Goal: Task Accomplishment & Management: Complete application form

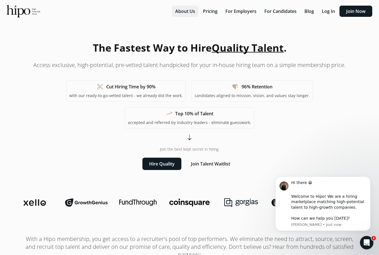
click at [187, 12] on button "About Us" at bounding box center [185, 11] width 27 height 11
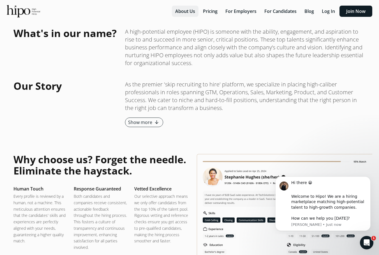
scroll to position [667, 0]
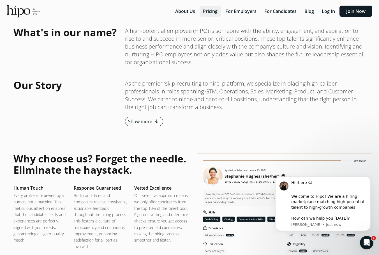
click at [212, 10] on button "Pricing" at bounding box center [209, 11] width 21 height 11
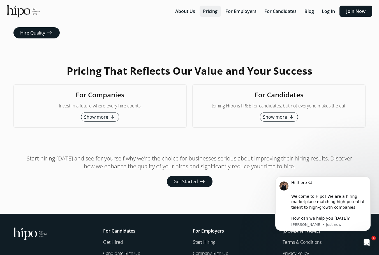
scroll to position [1483, 0]
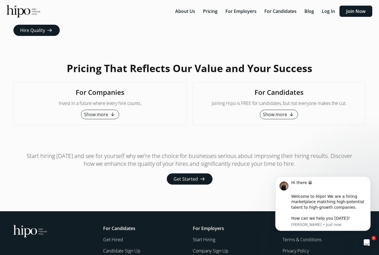
click at [278, 111] on span "Show more" at bounding box center [275, 114] width 24 height 7
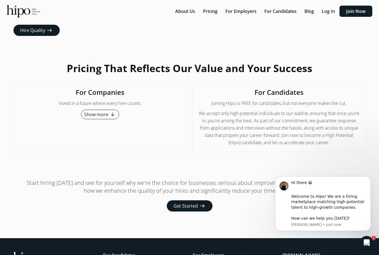
click at [20, 10] on img at bounding box center [23, 11] width 33 height 12
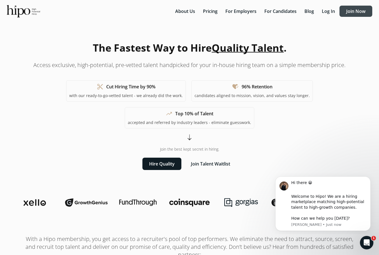
click at [360, 11] on button "Join Now" at bounding box center [355, 11] width 33 height 11
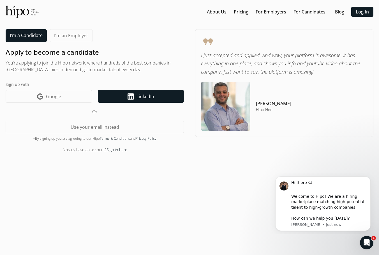
click at [144, 96] on span "LinkedIn" at bounding box center [145, 96] width 18 height 7
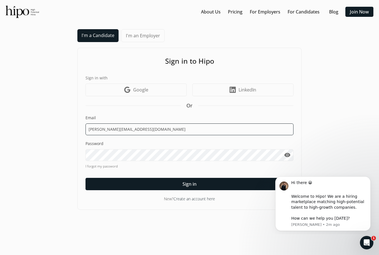
type input "naranjan@Tuta.io"
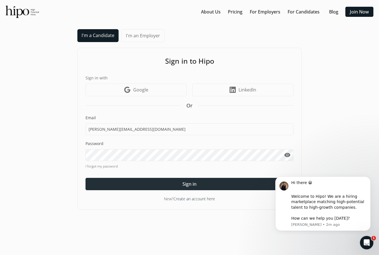
click at [158, 184] on div at bounding box center [189, 184] width 208 height 12
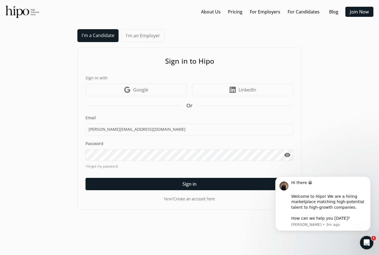
click at [194, 197] on link "Create an account here" at bounding box center [193, 198] width 41 height 5
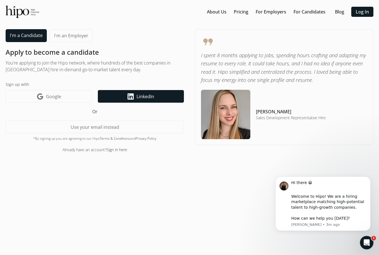
click at [141, 93] on span "LinkedIn" at bounding box center [145, 96] width 18 height 7
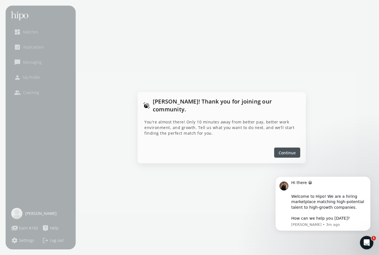
click at [288, 149] on span "Continue" at bounding box center [286, 152] width 17 height 6
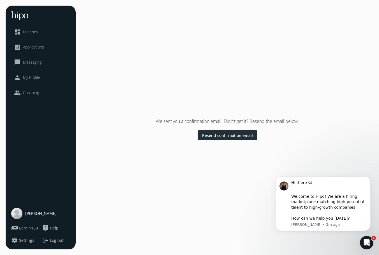
click at [229, 132] on div at bounding box center [227, 135] width 60 height 10
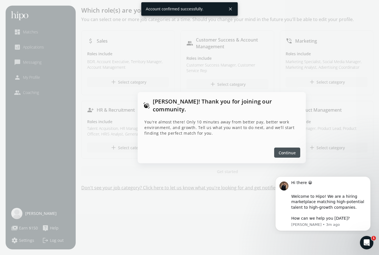
click at [288, 149] on span "Continue" at bounding box center [286, 152] width 17 height 6
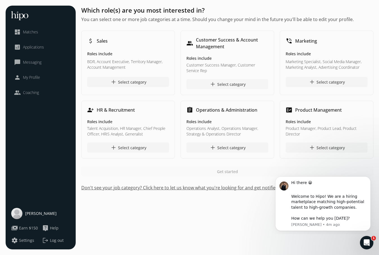
click at [238, 83] on div "add Select category" at bounding box center [227, 84] width 36 height 7
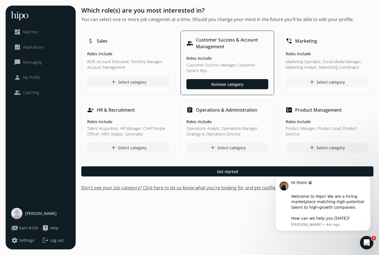
click at [335, 82] on div "add Select category" at bounding box center [326, 81] width 36 height 7
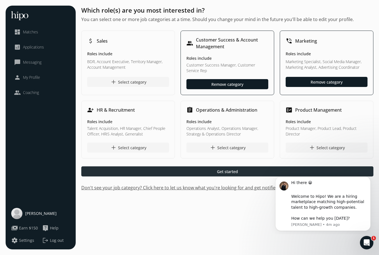
click at [238, 170] on div at bounding box center [227, 171] width 292 height 10
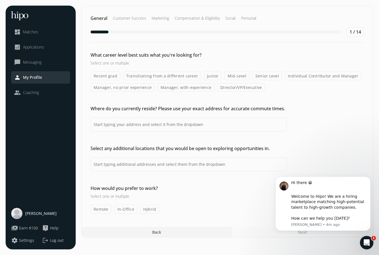
click at [237, 76] on label "Mid-Level" at bounding box center [236, 75] width 25 height 9
click at [0, 0] on input "Mid-Level" at bounding box center [0, 0] width 0 height 0
click at [197, 89] on label "Manager, with experience" at bounding box center [185, 87] width 57 height 9
click at [0, 0] on input "Manager, with experience" at bounding box center [0, 0] width 0 height 0
click at [265, 78] on label "Senior Level" at bounding box center [267, 75] width 30 height 9
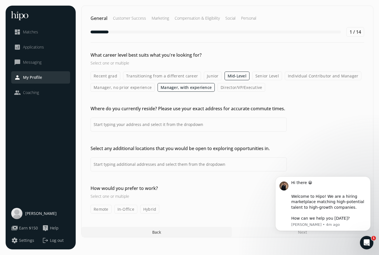
click at [0, 0] on input "Senior Level" at bounding box center [0, 0] width 0 height 0
click at [302, 77] on label "Individual Contributor and Manager" at bounding box center [323, 75] width 77 height 9
click at [0, 0] on input "Individual Contributor and Manager" at bounding box center [0, 0] width 0 height 0
click at [220, 88] on label "Director/VP/Executive" at bounding box center [241, 87] width 48 height 9
click at [0, 0] on input "Director/VP/Executive" at bounding box center [0, 0] width 0 height 0
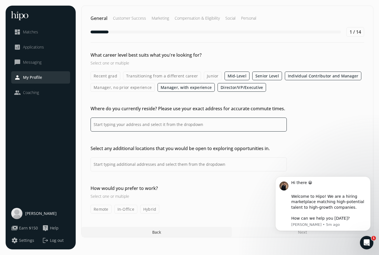
click at [219, 126] on input at bounding box center [188, 124] width 196 height 14
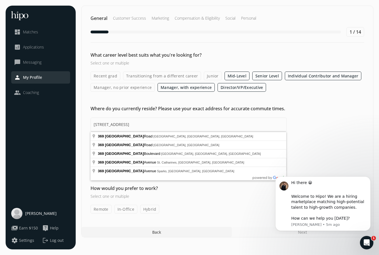
drag, startPoint x: 219, startPoint y: 126, endPoint x: 148, endPoint y: 162, distance: 80.2
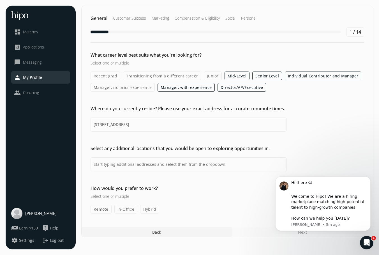
type input "[STREET_ADDRESS]"
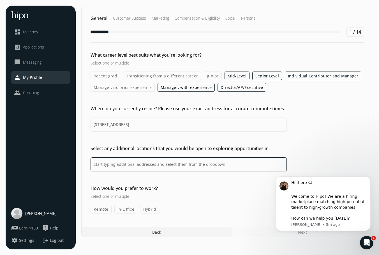
click at [164, 164] on input at bounding box center [188, 164] width 196 height 14
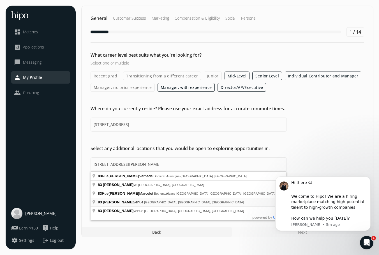
type input "[STREET_ADDRESS][PERSON_NAME]"
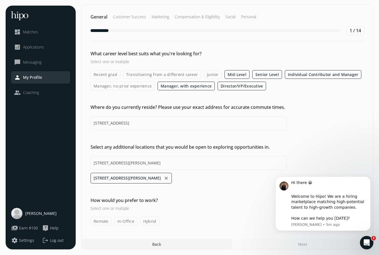
scroll to position [1, 0]
click at [151, 222] on label "Hybrid" at bounding box center [149, 220] width 19 height 9
click at [0, 0] on input "Hybrid" at bounding box center [0, 0] width 0 height 0
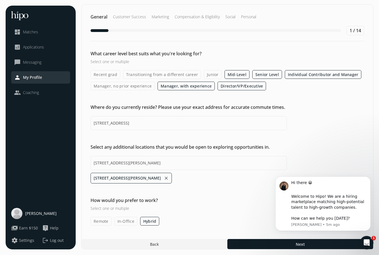
click at [103, 221] on label "Remote" at bounding box center [100, 220] width 21 height 9
click at [0, 0] on input "Remote" at bounding box center [0, 0] width 0 height 0
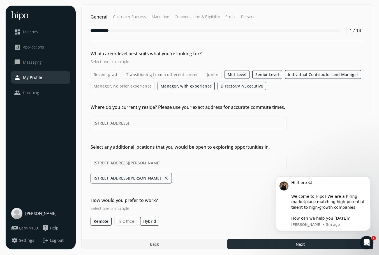
click at [262, 244] on div at bounding box center [300, 244] width 146 height 10
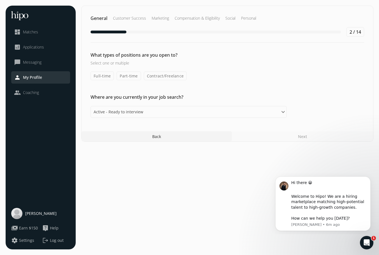
click at [150, 76] on label "Contract/Freelance" at bounding box center [165, 75] width 43 height 9
click at [0, 0] on input "Contract/Freelance" at bounding box center [0, 0] width 0 height 0
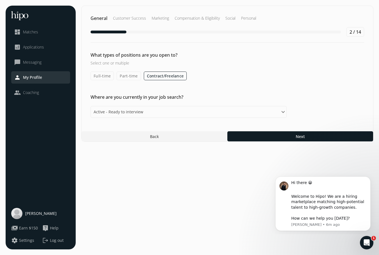
click at [123, 77] on label "Part-time" at bounding box center [128, 75] width 24 height 9
click at [0, 0] on input "Part-time" at bounding box center [0, 0] width 0 height 0
click at [101, 76] on label "Full-time" at bounding box center [101, 75] width 23 height 9
click at [0, 0] on input "Full-time" at bounding box center [0, 0] width 0 height 0
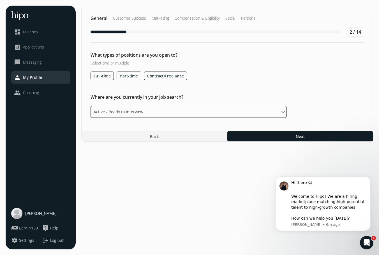
click at [150, 114] on select "Please select an option Active - Ready to interview Passive - Open to exploring…" at bounding box center [188, 112] width 196 height 12
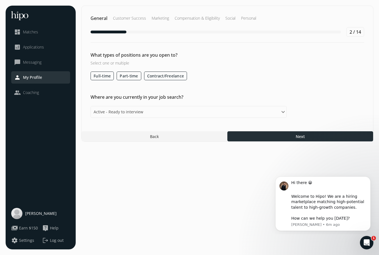
click at [254, 139] on div at bounding box center [300, 136] width 146 height 10
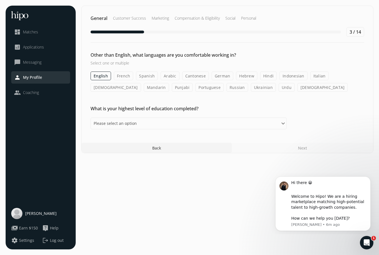
click at [172, 86] on label "Punjabi" at bounding box center [182, 87] width 21 height 9
click at [0, 0] on input "Punjabi" at bounding box center [0, 0] width 0 height 0
click at [267, 76] on label "Hindi" at bounding box center [268, 75] width 17 height 9
click at [0, 0] on input "Hindi" at bounding box center [0, 0] width 0 height 0
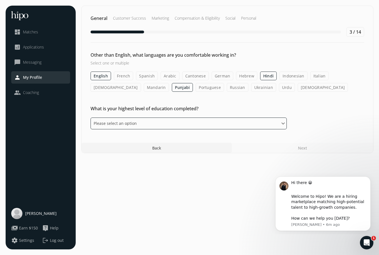
click at [198, 125] on select "Please select an option Some High School High School Diploma Some University or…" at bounding box center [188, 123] width 196 height 12
select select "bachelor"
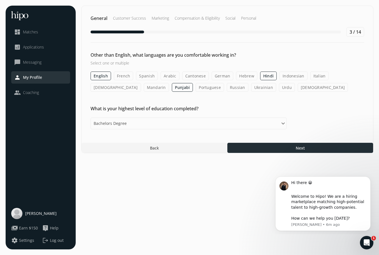
click at [265, 147] on div at bounding box center [300, 148] width 146 height 10
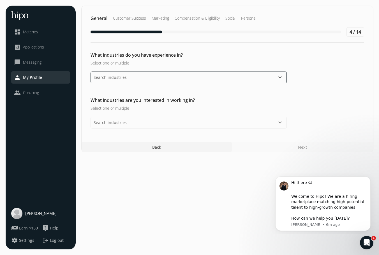
click at [179, 76] on input "text" at bounding box center [188, 77] width 196 height 12
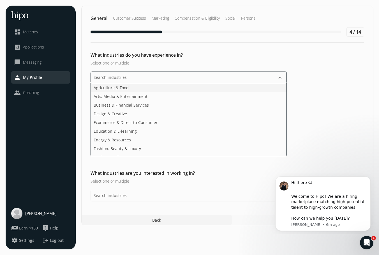
click at [173, 85] on li "Agriculture & Food" at bounding box center [188, 87] width 195 height 9
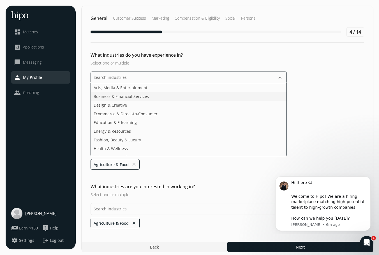
click at [171, 96] on li "Business & Financial Services" at bounding box center [188, 96] width 195 height 9
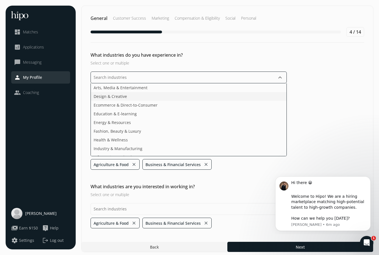
click at [171, 96] on li "Design & Creative" at bounding box center [188, 96] width 195 height 9
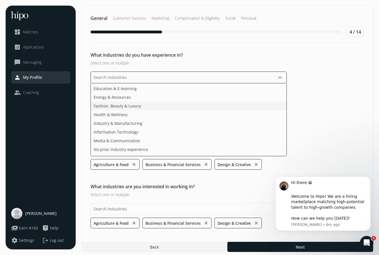
scroll to position [20, 0]
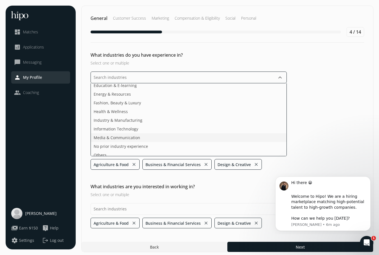
click at [166, 137] on li "Media & Communication" at bounding box center [188, 137] width 195 height 9
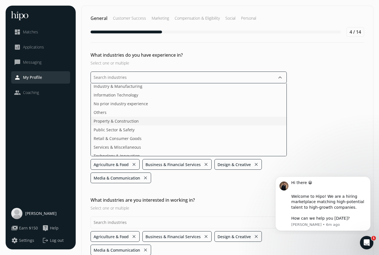
scroll to position [56, 0]
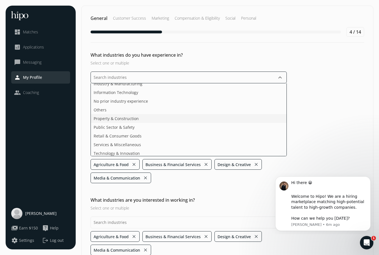
click at [167, 120] on li "Property & Construction" at bounding box center [188, 118] width 195 height 9
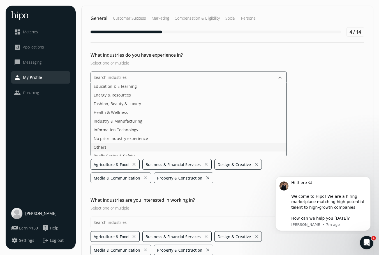
scroll to position [5, 0]
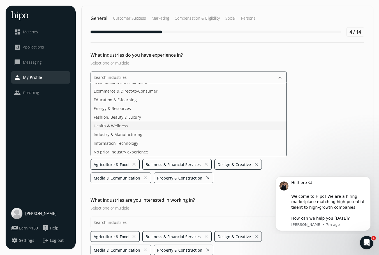
click at [148, 125] on li "Health & Wellness" at bounding box center [188, 125] width 195 height 9
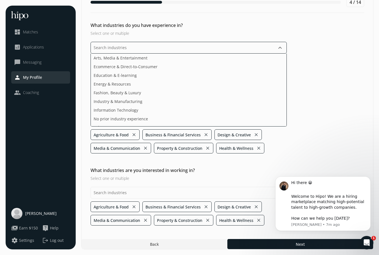
scroll to position [30, 0]
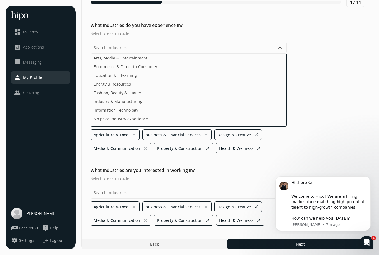
click at [109, 205] on div "General Customer Success Marketing Compensation & Eligibility Social Personal 4…" at bounding box center [227, 112] width 292 height 273
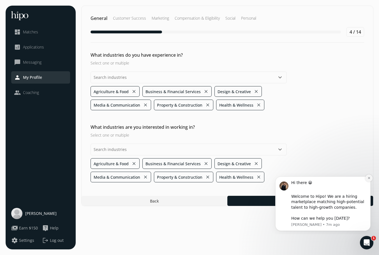
click at [369, 177] on button "Dismiss notification" at bounding box center [368, 177] width 7 height 7
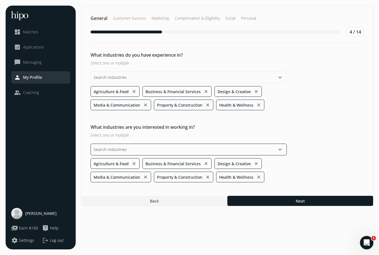
click at [223, 148] on input "text" at bounding box center [188, 149] width 196 height 12
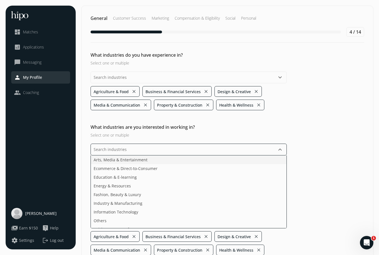
click at [202, 162] on li "Arts, Media & Entertainment" at bounding box center [188, 159] width 195 height 9
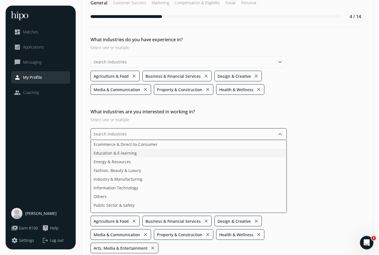
click at [195, 153] on li "Education & E-learning" at bounding box center [188, 152] width 195 height 9
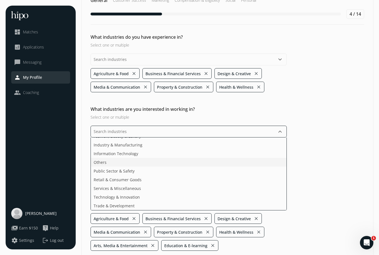
scroll to position [18, 0]
click at [297, 232] on section "General Customer Success Marketing Compensation & Eligibility Social Personal 4…" at bounding box center [227, 130] width 292 height 286
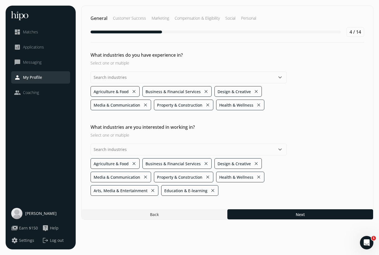
scroll to position [0, 0]
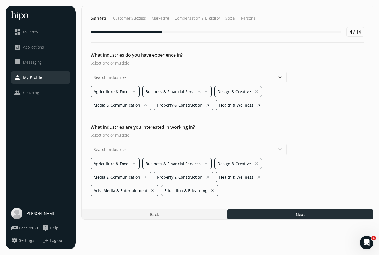
click at [304, 215] on span "Next" at bounding box center [299, 214] width 9 height 6
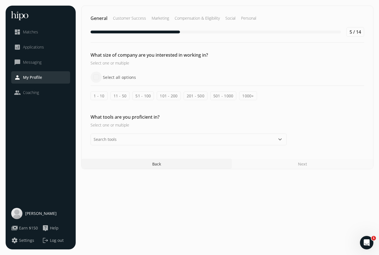
click at [97, 76] on input "Select all options" at bounding box center [95, 76] width 11 height 11
checkbox input "true"
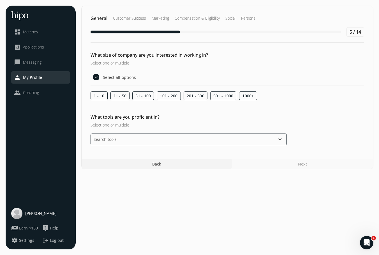
click at [165, 142] on input "text" at bounding box center [188, 139] width 196 height 12
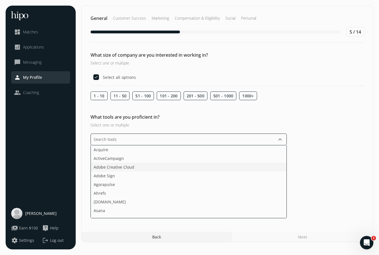
click at [166, 165] on li "Adobe Creative Cloud" at bounding box center [188, 166] width 195 height 9
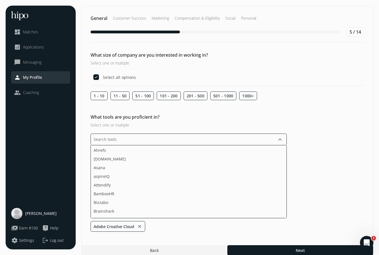
scroll to position [35, 0]
click at [168, 165] on li "Asana" at bounding box center [188, 166] width 195 height 9
click at [173, 183] on li "Calendly" at bounding box center [188, 181] width 195 height 9
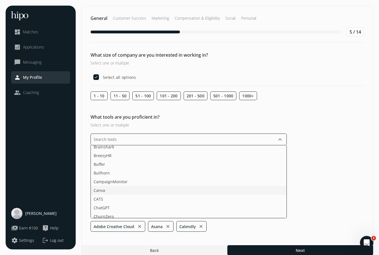
click at [173, 192] on li "Canva" at bounding box center [188, 190] width 195 height 9
click at [176, 179] on li "ChatGPT" at bounding box center [188, 182] width 195 height 9
click at [174, 165] on li "CampaignMonitor" at bounding box center [188, 164] width 195 height 9
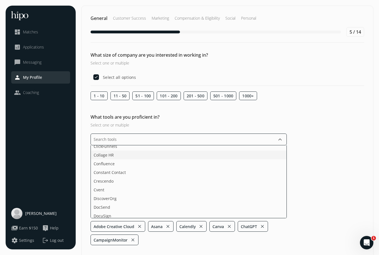
scroll to position [152, 0]
click at [172, 172] on li "Constant Contact" at bounding box center [188, 171] width 195 height 9
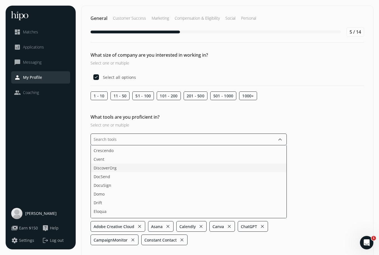
scroll to position [174, 0]
click at [171, 181] on li "Domo" at bounding box center [188, 184] width 195 height 9
click at [175, 185] on li "Eventbrite" at bounding box center [188, 184] width 195 height 9
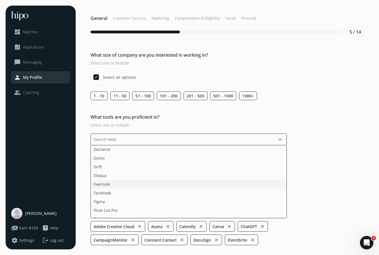
click at [175, 185] on li "Evernote" at bounding box center [188, 184] width 195 height 9
click at [175, 185] on li "Facebook" at bounding box center [188, 184] width 195 height 9
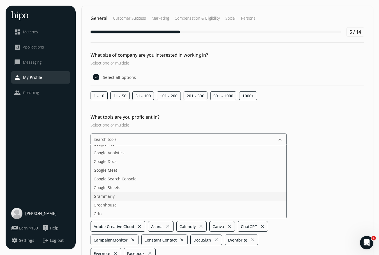
scroll to position [282, 0]
click at [172, 170] on li "Google Docs" at bounding box center [188, 171] width 195 height 9
click at [172, 170] on li "Google Meet" at bounding box center [188, 171] width 195 height 9
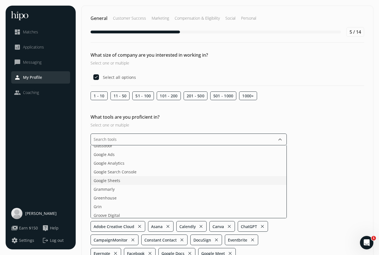
click at [172, 181] on li "Google Sheets" at bounding box center [188, 180] width 195 height 9
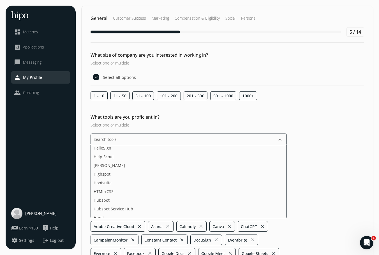
scroll to position [360, 0]
click at [168, 178] on li "Hootsuite" at bounding box center [188, 180] width 195 height 9
click at [168, 173] on li "Hubspot" at bounding box center [188, 173] width 195 height 9
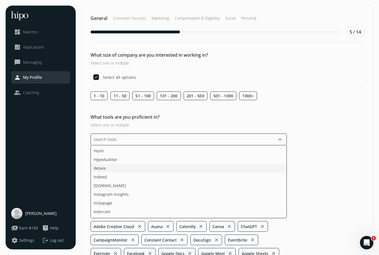
click at [166, 165] on li "iMovie" at bounding box center [188, 168] width 195 height 9
click at [166, 165] on li "Indeed" at bounding box center [188, 168] width 195 height 9
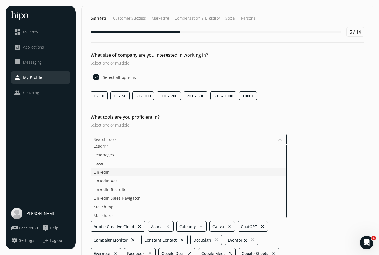
click at [168, 171] on li "LinkedIn" at bounding box center [188, 171] width 195 height 9
click at [168, 180] on li "Mailchimp" at bounding box center [188, 180] width 195 height 9
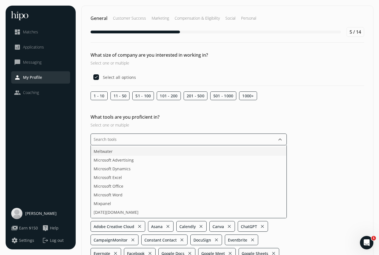
scroll to position [581, 0]
click at [172, 178] on li "Microsoft Office" at bounding box center [188, 175] width 195 height 9
click at [172, 178] on li "Microsoft Word" at bounding box center [188, 175] width 195 height 9
click at [174, 186] on li "[DATE][DOMAIN_NAME]" at bounding box center [188, 184] width 195 height 9
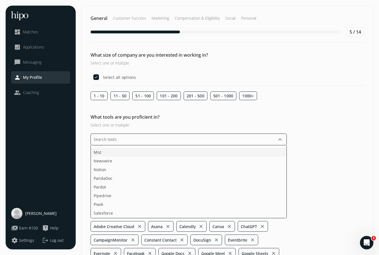
scroll to position [616, 0]
click at [170, 174] on li "PandaDoc" at bounding box center [188, 175] width 195 height 9
click at [173, 172] on li "Social media platforms" at bounding box center [188, 173] width 195 height 9
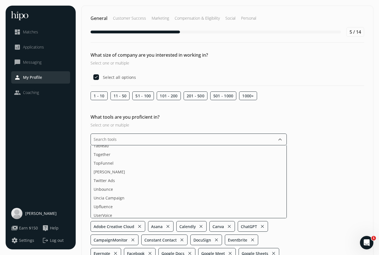
scroll to position [804, 0]
click at [170, 169] on li "[PERSON_NAME]" at bounding box center [188, 170] width 195 height 9
click at [167, 189] on li "Wordpress" at bounding box center [188, 188] width 195 height 9
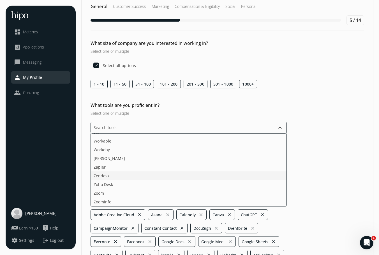
scroll to position [13, 0]
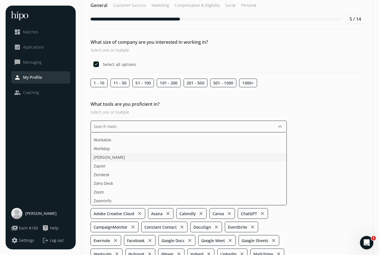
click at [163, 156] on li "[PERSON_NAME]" at bounding box center [188, 157] width 195 height 9
click at [164, 187] on li "Zoom" at bounding box center [188, 191] width 195 height 9
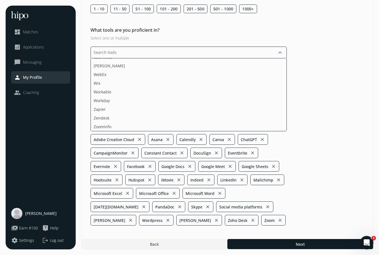
scroll to position [87, 0]
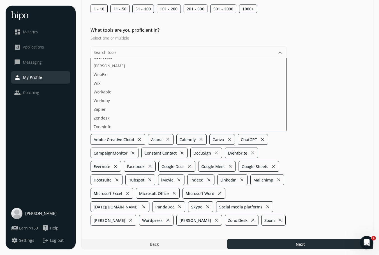
click at [284, 246] on div at bounding box center [300, 244] width 146 height 10
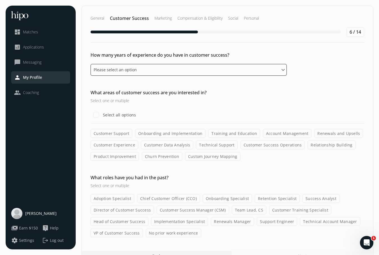
click at [187, 70] on select "Please select an option 0 - 1 years 2 - 3 years 4 - 5 years 6 - 8 years 9+ years" at bounding box center [188, 70] width 196 height 12
select select "nine_plus_years"
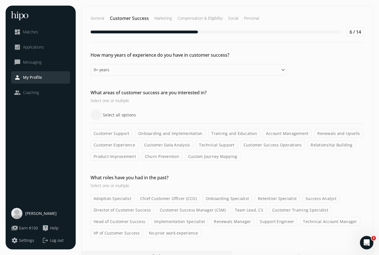
click at [97, 113] on input "Select all options" at bounding box center [95, 114] width 11 height 11
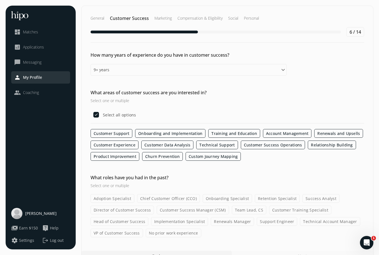
click at [334, 131] on label "Renewals and Upsells" at bounding box center [338, 133] width 49 height 9
click at [0, 0] on input "Renewals and Upsells" at bounding box center [0, 0] width 0 height 0
checkbox input "false"
click at [187, 145] on label "Customer Data Analysis" at bounding box center [167, 144] width 52 height 9
click at [0, 0] on input "Customer Data Analysis" at bounding box center [0, 0] width 0 height 0
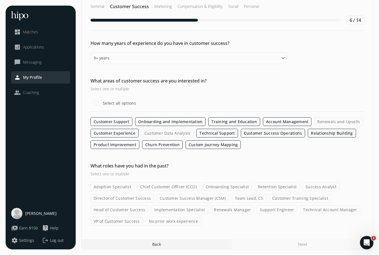
scroll to position [12, 0]
click at [165, 144] on label "Churn Prevention" at bounding box center [162, 144] width 41 height 9
click at [0, 0] on input "Churn Prevention" at bounding box center [0, 0] width 0 height 0
click at [222, 148] on label "Custom Journey Mapping" at bounding box center [212, 144] width 55 height 9
click at [0, 0] on input "Custom Journey Mapping" at bounding box center [0, 0] width 0 height 0
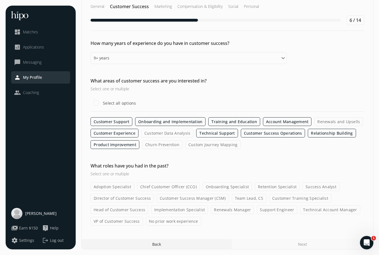
click at [218, 196] on label "Customer Success Manager (CSM)" at bounding box center [193, 198] width 72 height 9
click at [0, 0] on input "Customer Success Manager (CSM)" at bounding box center [0, 0] width 0 height 0
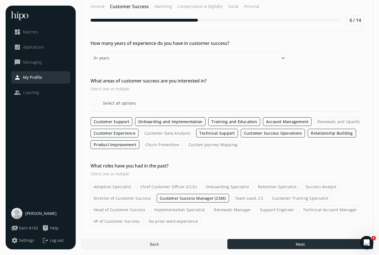
click at [248, 242] on div at bounding box center [300, 244] width 146 height 10
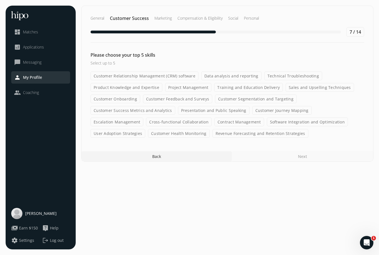
click at [122, 98] on label "Customer Onboarding" at bounding box center [115, 98] width 50 height 9
click at [0, 0] on input "Customer Onboarding" at bounding box center [0, 0] width 0 height 0
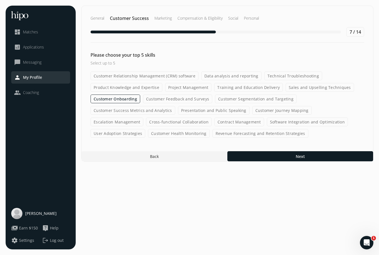
click at [185, 108] on label "Presentation and Public Speaking" at bounding box center [213, 110] width 71 height 9
click at [0, 0] on input "Presentation and Public Speaking" at bounding box center [0, 0] width 0 height 0
click at [178, 97] on label "Customer Feedback and Surveys" at bounding box center [177, 98] width 69 height 9
click at [0, 0] on input "Customer Feedback and Surveys" at bounding box center [0, 0] width 0 height 0
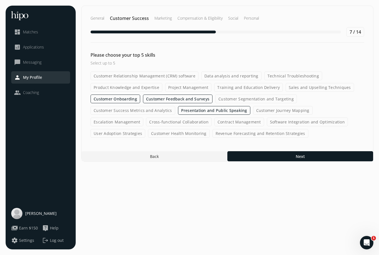
click at [240, 88] on label "Training and Education Delivery" at bounding box center [248, 87] width 69 height 9
click at [0, 0] on input "Training and Education Delivery" at bounding box center [0, 0] width 0 height 0
click at [147, 86] on label "Product Knowledge and Expertise" at bounding box center [126, 87] width 72 height 9
click at [0, 0] on input "Product Knowledge and Expertise" at bounding box center [0, 0] width 0 height 0
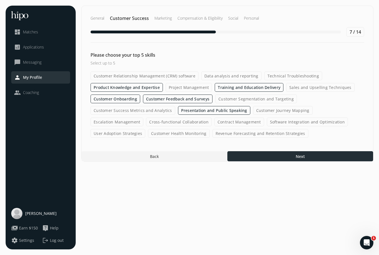
click at [240, 153] on div at bounding box center [300, 156] width 146 height 10
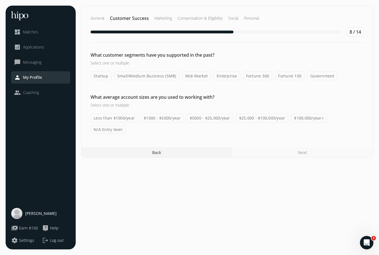
click at [160, 75] on label "Small/Medium Business (SMB)" at bounding box center [146, 75] width 65 height 9
click at [0, 0] on input "Small/Medium Business (SMB)" at bounding box center [0, 0] width 0 height 0
click at [116, 120] on label "Less than $1000/year" at bounding box center [113, 117] width 47 height 9
click at [0, 0] on input "Less than $1000/year" at bounding box center [0, 0] width 0 height 0
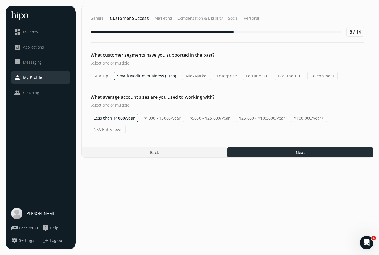
click at [290, 147] on div at bounding box center [300, 152] width 146 height 10
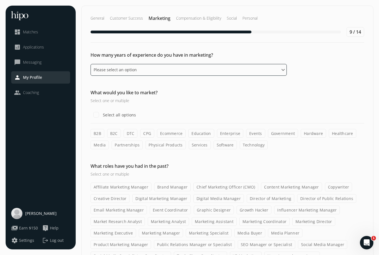
click at [245, 70] on select "Please select an option 0 - 1 years 2 - 3 years 4 - 5 years 6 - 8 years 9+ years" at bounding box center [188, 70] width 196 height 12
select select "nine_plus_years"
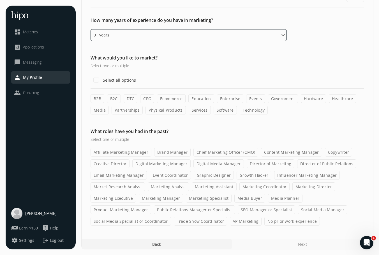
scroll to position [35, 0]
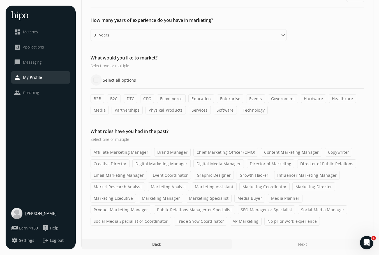
click at [94, 81] on input "Select all options" at bounding box center [95, 79] width 11 height 11
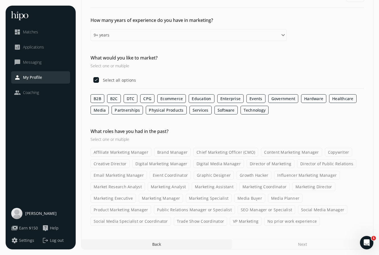
click at [307, 98] on label "Hardware" at bounding box center [313, 98] width 25 height 9
click at [0, 0] on input "Hardware" at bounding box center [0, 0] width 0 height 0
checkbox input "false"
click at [146, 98] on label "CPG" at bounding box center [147, 98] width 14 height 9
click at [0, 0] on input "CPG" at bounding box center [0, 0] width 0 height 0
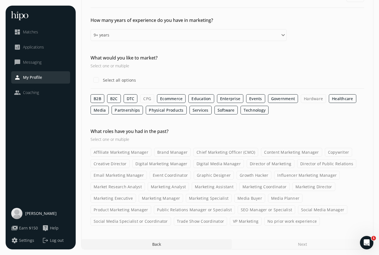
click at [289, 97] on label "Government" at bounding box center [283, 98] width 30 height 9
click at [0, 0] on input "Government" at bounding box center [0, 0] width 0 height 0
click at [133, 98] on label "DTC" at bounding box center [131, 98] width 14 height 9
click at [0, 0] on input "DTC" at bounding box center [0, 0] width 0 height 0
click at [168, 175] on label "Event Coordinator" at bounding box center [170, 175] width 41 height 9
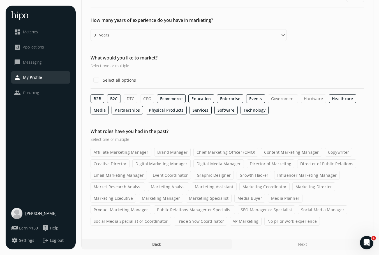
click at [0, 0] on input "Event Coordinator" at bounding box center [0, 0] width 0 height 0
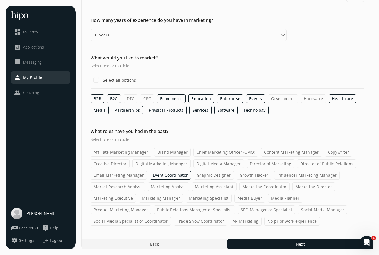
click at [214, 176] on label "Graphic Designer" at bounding box center [214, 175] width 40 height 9
click at [0, 0] on input "Graphic Designer" at bounding box center [0, 0] width 0 height 0
click at [210, 188] on label "Marketing Assistant" at bounding box center [214, 186] width 45 height 9
click at [0, 0] on input "Marketing Assistant" at bounding box center [0, 0] width 0 height 0
click at [266, 185] on label "Marketing Coordinator" at bounding box center [264, 186] width 50 height 9
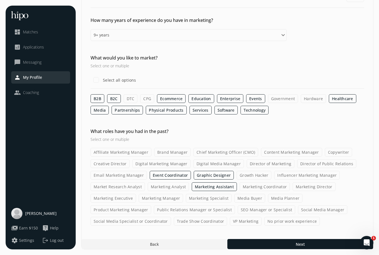
click at [0, 0] on input "Marketing Coordinator" at bounding box center [0, 0] width 0 height 0
click at [125, 198] on label "Marketing Executive" at bounding box center [112, 198] width 45 height 9
click at [0, 0] on input "Marketing Executive" at bounding box center [0, 0] width 0 height 0
click at [298, 213] on label "Social Media Manager" at bounding box center [322, 209] width 49 height 9
click at [0, 0] on input "Social Media Manager" at bounding box center [0, 0] width 0 height 0
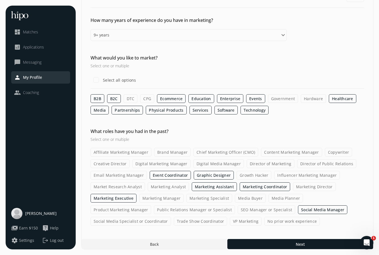
click at [154, 210] on label "Public Relations Manager or Specialist" at bounding box center [194, 209] width 81 height 9
click at [0, 0] on input "Public Relations Manager or Specialist" at bounding box center [0, 0] width 0 height 0
click at [174, 223] on label "Trade Show Coordinator" at bounding box center [200, 220] width 53 height 9
click at [0, 0] on input "Trade Show Coordinator" at bounding box center [0, 0] width 0 height 0
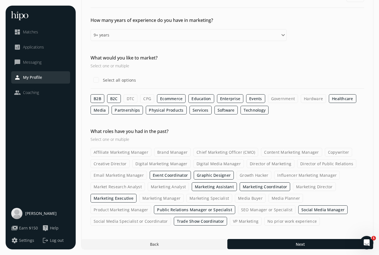
click at [171, 216] on label "Social Media Specialist or Coordinator" at bounding box center [130, 220] width 80 height 9
click at [0, 0] on input "Social Media Specialist or Coordinator" at bounding box center [0, 0] width 0 height 0
click at [200, 198] on label "Marketing Specialist" at bounding box center [209, 198] width 46 height 9
click at [0, 0] on input "Marketing Specialist" at bounding box center [0, 0] width 0 height 0
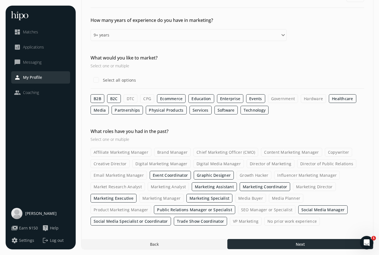
click at [299, 243] on span "Next" at bounding box center [299, 244] width 9 height 6
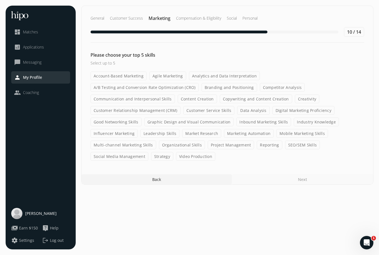
click at [201, 85] on label "Branding and Positioning" at bounding box center [228, 87] width 55 height 9
click at [0, 0] on input "Branding and Positioning" at bounding box center [0, 0] width 0 height 0
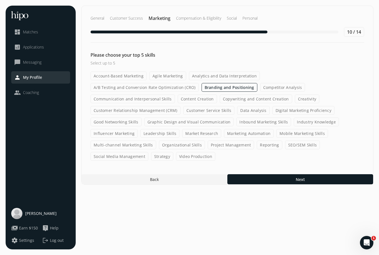
click at [175, 94] on label "Communication and Interpersonal Skills" at bounding box center [132, 98] width 84 height 9
click at [0, 0] on input "Communication and Interpersonal Skills" at bounding box center [0, 0] width 0 height 0
click at [217, 94] on label "Content Creation" at bounding box center [197, 98] width 39 height 9
click at [0, 0] on input "Content Creation" at bounding box center [0, 0] width 0 height 0
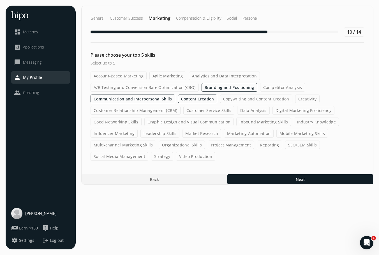
click at [220, 100] on label "Copywriting and Content Creation" at bounding box center [256, 98] width 72 height 9
click at [0, 0] on input "Copywriting and Content Creation" at bounding box center [0, 0] width 0 height 0
click at [295, 100] on label "Creativity" at bounding box center [307, 98] width 25 height 9
click at [0, 0] on input "Creativity" at bounding box center [0, 0] width 0 height 0
click at [180, 106] on label "Customer Relationship Management (CRM)" at bounding box center [135, 110] width 90 height 9
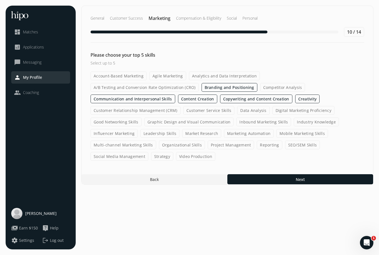
click at [0, 0] on input "Customer Relationship Management (CRM)" at bounding box center [0, 0] width 0 height 0
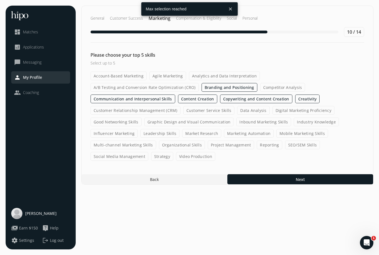
click at [175, 94] on label "Communication and Interpersonal Skills" at bounding box center [132, 98] width 85 height 9
click at [0, 0] on input "Communication and Interpersonal Skills" at bounding box center [0, 0] width 0 height 0
click at [180, 106] on label "Customer Relationship Management (CRM)" at bounding box center [135, 110] width 90 height 9
click at [0, 0] on input "Customer Relationship Management (CRM)" at bounding box center [0, 0] width 0 height 0
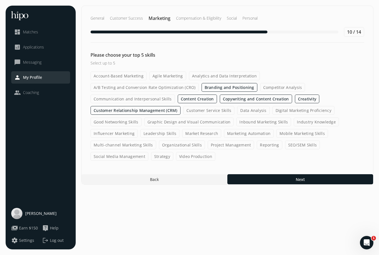
click at [156, 140] on label "Multi-channel Marketing Skills" at bounding box center [123, 144] width 66 height 9
click at [0, 0] on input "Multi-channel Marketing Skills" at bounding box center [0, 0] width 0 height 0
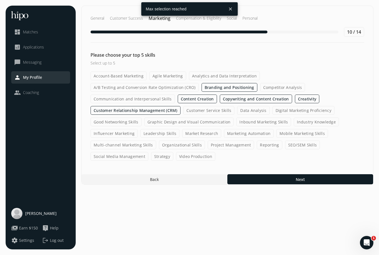
click at [254, 140] on label "Project Management" at bounding box center [231, 144] width 46 height 9
click at [0, 0] on input "Project Management" at bounding box center [0, 0] width 0 height 0
click at [217, 94] on label "Content Creation" at bounding box center [197, 98] width 39 height 9
click at [0, 0] on input "Content Creation" at bounding box center [0, 0] width 0 height 0
click at [254, 140] on label "Project Management" at bounding box center [231, 144] width 46 height 9
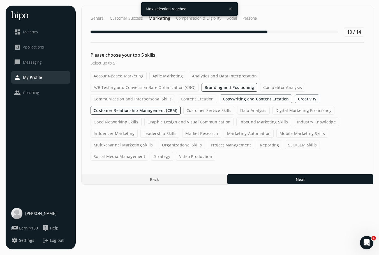
click at [0, 0] on input "Project Management" at bounding box center [0, 0] width 0 height 0
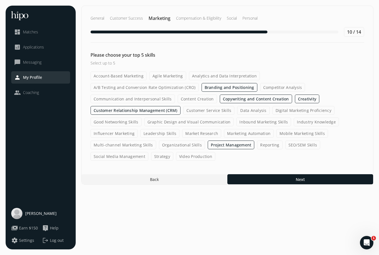
click at [295, 97] on label "Creativity" at bounding box center [307, 98] width 25 height 9
click at [0, 0] on input "Creativity" at bounding box center [0, 0] width 0 height 0
click at [141, 117] on label "Good Networking Skills" at bounding box center [115, 121] width 51 height 9
click at [0, 0] on input "Good Networking Skills" at bounding box center [0, 0] width 0 height 0
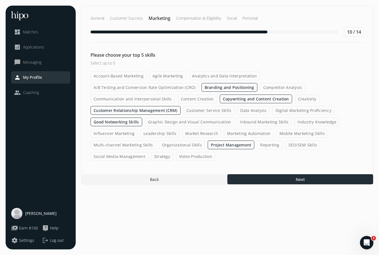
click at [271, 174] on div at bounding box center [300, 179] width 146 height 10
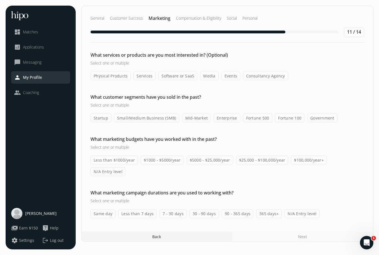
click at [144, 75] on label "Services" at bounding box center [144, 75] width 22 height 9
click at [0, 0] on input "Services" at bounding box center [0, 0] width 0 height 0
click at [207, 78] on label "Media" at bounding box center [209, 75] width 18 height 9
click at [0, 0] on input "Media" at bounding box center [0, 0] width 0 height 0
click at [227, 77] on label "Events" at bounding box center [230, 75] width 19 height 9
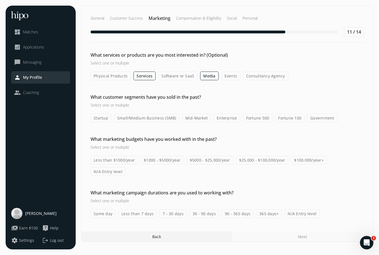
click at [0, 0] on input "Events" at bounding box center [0, 0] width 0 height 0
click at [257, 77] on label "Consultancy Agency" at bounding box center [265, 75] width 45 height 9
click at [0, 0] on input "Consultancy Agency" at bounding box center [0, 0] width 0 height 0
click at [169, 119] on label "Small/Medium Business (SMB)" at bounding box center [146, 117] width 65 height 9
click at [0, 0] on input "Small/Medium Business (SMB)" at bounding box center [0, 0] width 0 height 0
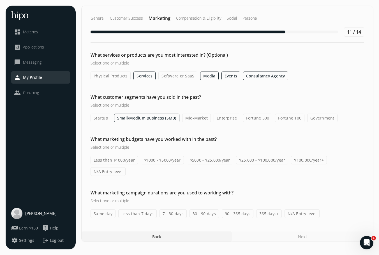
click at [197, 119] on label "Mid-Market" at bounding box center [196, 117] width 29 height 9
click at [0, 0] on input "Mid-Market" at bounding box center [0, 0] width 0 height 0
click at [122, 159] on label "Less than $1000/year" at bounding box center [113, 159] width 47 height 9
click at [0, 0] on input "Less than $1000/year" at bounding box center [0, 0] width 0 height 0
click at [203, 209] on label "30 - 90 days" at bounding box center [203, 213] width 29 height 9
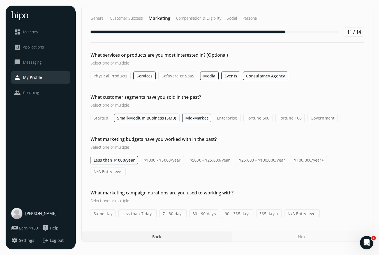
click at [0, 0] on input "30 - 90 days" at bounding box center [0, 0] width 0 height 0
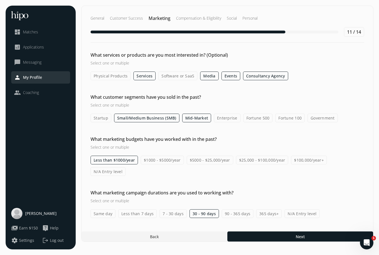
click at [166, 209] on label "7 - 30 days" at bounding box center [172, 213] width 27 height 9
click at [0, 0] on input "7 - 30 days" at bounding box center [0, 0] width 0 height 0
click at [139, 209] on label "Less than 7 days" at bounding box center [137, 213] width 38 height 9
click at [0, 0] on input "Less than 7 days" at bounding box center [0, 0] width 0 height 0
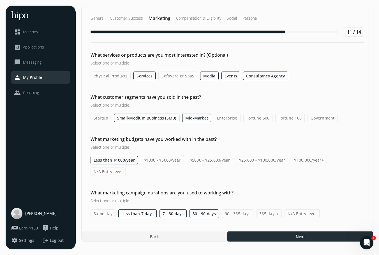
click at [248, 231] on div at bounding box center [300, 236] width 146 height 10
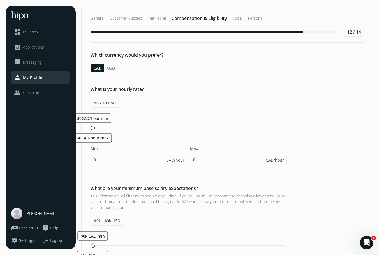
scroll to position [19, 0]
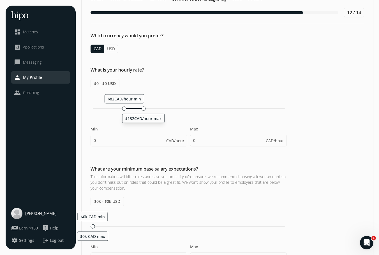
drag, startPoint x: 93, startPoint y: 108, endPoint x: 142, endPoint y: 108, distance: 49.6
click at [142, 108] on div at bounding box center [143, 108] width 4 height 4
type input "82"
type input "132"
drag, startPoint x: 123, startPoint y: 107, endPoint x: 119, endPoint y: 109, distance: 4.3
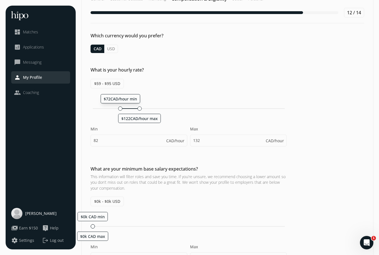
click at [119, 109] on div at bounding box center [120, 108] width 4 height 4
type input "73"
type input "122"
click at [141, 107] on div at bounding box center [142, 108] width 4 height 4
type input "80"
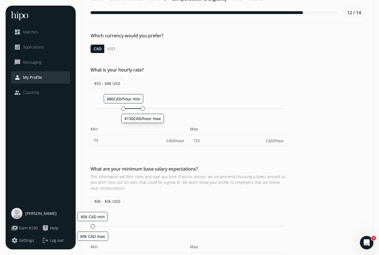
type input "130"
click at [185, 161] on div "Which currency would you prefer? CAD USD What is your hourly rate? $58 - $94 US…" at bounding box center [226, 240] width 291 height 417
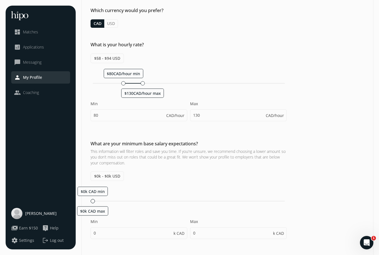
scroll to position [56, 0]
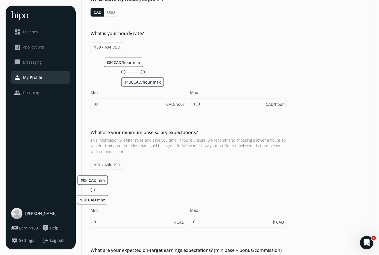
click at [171, 108] on div "CAD/hour" at bounding box center [176, 104] width 21 height 11
click at [110, 108] on input "80" at bounding box center [138, 104] width 97 height 12
type input "8"
type input "60"
click at [178, 128] on div "Which currency would you prefer? CAD USD What is your hourly rate? $58 - $94 US…" at bounding box center [226, 204] width 291 height 417
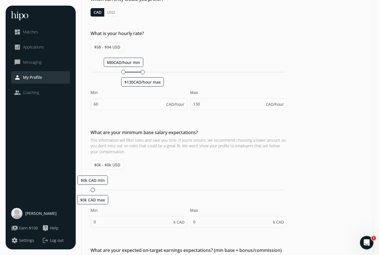
type input "110"
drag, startPoint x: 135, startPoint y: 71, endPoint x: 138, endPoint y: 71, distance: 3.6
click at [138, 71] on div at bounding box center [139, 72] width 4 height 4
type input "72"
type input "122"
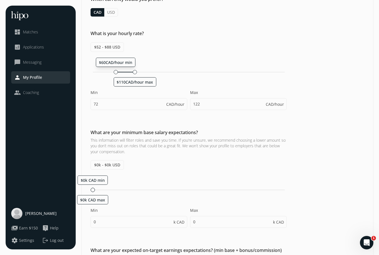
drag, startPoint x: 119, startPoint y: 70, endPoint x: 114, endPoint y: 69, distance: 5.2
click at [114, 69] on div "$60CAD/hour min $110CAD/hour max Min 72 CAD/hour Max 122 CAD/hour" at bounding box center [188, 86] width 196 height 58
type input "61"
type input "110"
click at [111, 106] on input "61" at bounding box center [138, 104] width 97 height 12
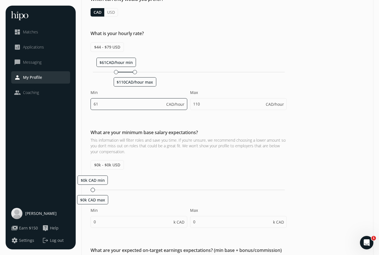
type input "6"
type input "50"
click at [171, 56] on div "$44 - $79 USD $61CAD/hour min $110CAD/hour max Min 50 CAD/hour Max 110 CAD/hour" at bounding box center [188, 78] width 196 height 73
type input "100"
click at [142, 106] on input "50" at bounding box center [138, 104] width 97 height 12
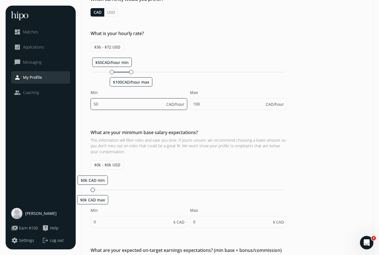
click at [142, 106] on input "50" at bounding box center [138, 104] width 97 height 12
click at [198, 72] on div "$50CAD/hour min $100CAD/hour max" at bounding box center [189, 72] width 192 height 1
type input "224"
type input "274"
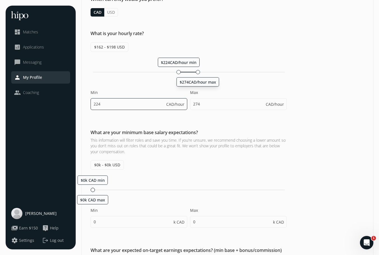
click at [119, 107] on input "224" at bounding box center [138, 104] width 97 height 12
type input "70"
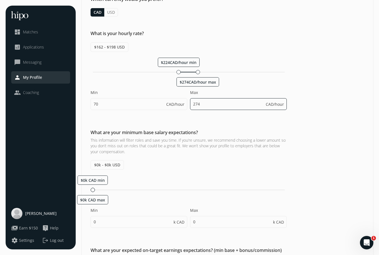
type input "120"
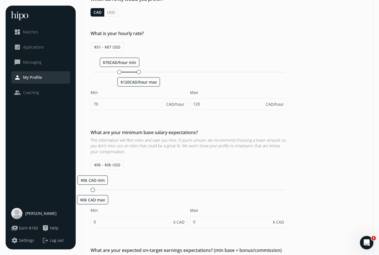
click at [188, 128] on div "Which currency would you prefer? CAD USD What is your hourly rate? $51 - $87 US…" at bounding box center [226, 204] width 291 height 417
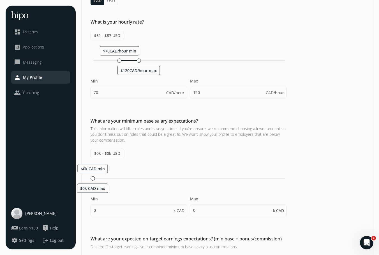
scroll to position [74, 0]
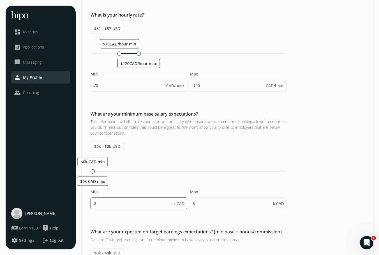
click at [142, 202] on input "0" at bounding box center [138, 203] width 97 height 12
type input "60"
type input "65"
type input "60"
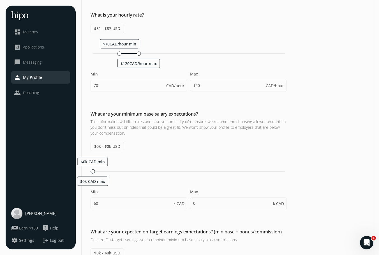
type input "65"
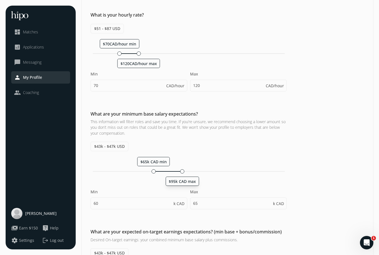
drag, startPoint x: 93, startPoint y: 170, endPoint x: 187, endPoint y: 170, distance: 93.5
click at [184, 169] on div at bounding box center [182, 171] width 4 height 4
type input "70"
type input "100"
type input "70"
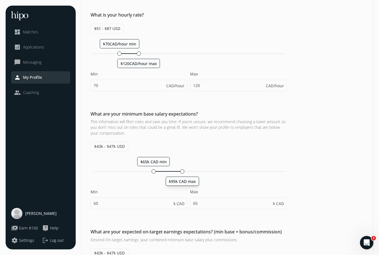
type input "75"
click at [188, 170] on div at bounding box center [188, 171] width 4 height 4
click at [335, 169] on div "What are your minimum base salary expectations? This information will filter ro…" at bounding box center [226, 162] width 291 height 104
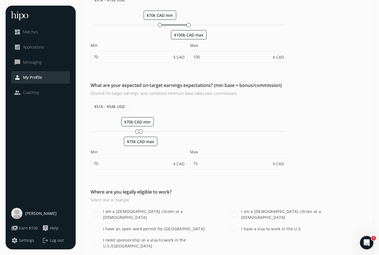
scroll to position [229, 0]
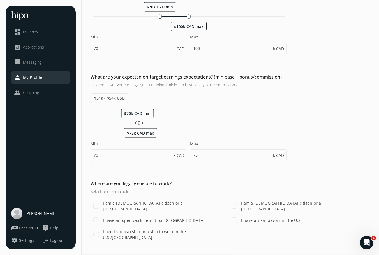
click at [101, 97] on span "$51k - $54k USD" at bounding box center [109, 98] width 38 height 10
click at [103, 98] on span "$51k - $54k USD" at bounding box center [109, 98] width 38 height 10
drag, startPoint x: 141, startPoint y: 124, endPoint x: 166, endPoint y: 124, distance: 24.9
click at [166, 124] on div at bounding box center [166, 123] width 4 height 4
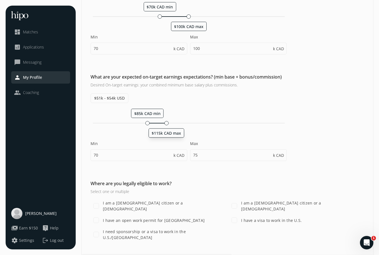
type input "85"
type input "115"
drag, startPoint x: 146, startPoint y: 122, endPoint x: 142, endPoint y: 122, distance: 4.2
click at [142, 122] on div at bounding box center [143, 123] width 4 height 4
type input "79"
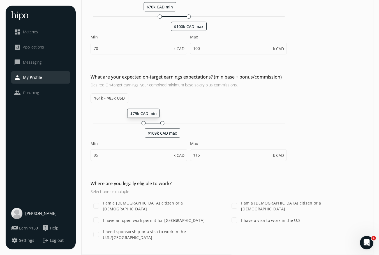
type input "109"
click at [146, 155] on input "79" at bounding box center [138, 155] width 97 height 12
type input "70"
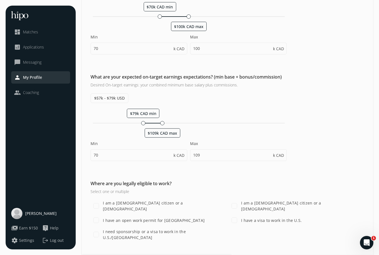
click at [209, 187] on div "Where are you legally eligible to work? Select one or multiple" at bounding box center [188, 187] width 196 height 14
type input "100"
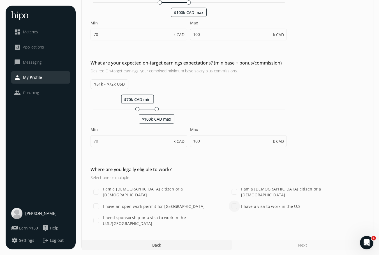
scroll to position [243, 0]
click at [95, 192] on input "I am a [DEMOGRAPHIC_DATA] citizen or a [DEMOGRAPHIC_DATA]" at bounding box center [95, 191] width 11 height 11
checkbox input "true"
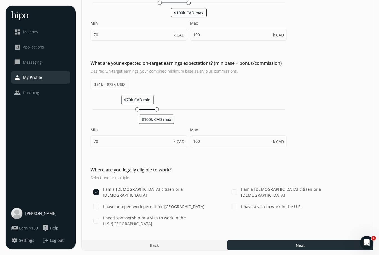
click at [284, 243] on div at bounding box center [300, 245] width 146 height 10
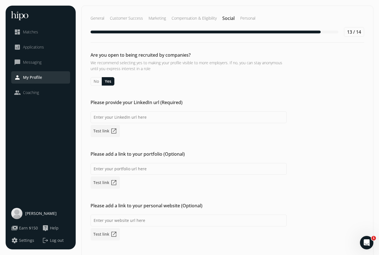
click at [94, 81] on button "No" at bounding box center [95, 81] width 11 height 8
click at [108, 81] on button "Yes" at bounding box center [108, 81] width 12 height 8
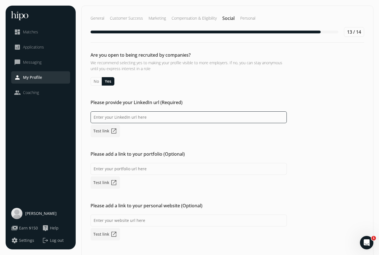
click at [118, 116] on input at bounding box center [188, 117] width 196 height 12
paste input "[URL][DOMAIN_NAME]"
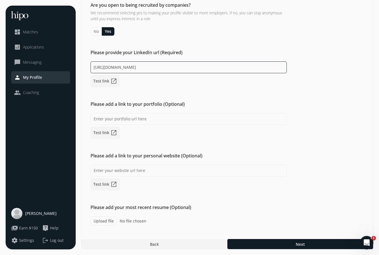
scroll to position [50, 0]
type input "[URL][DOMAIN_NAME]"
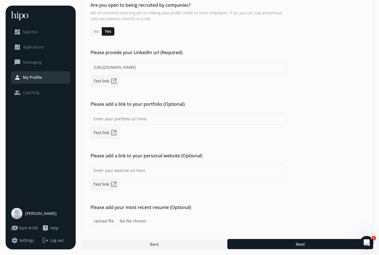
click at [104, 220] on label "Upload file" at bounding box center [103, 220] width 26 height 9
type input "C:\fakepath\[PERSON_NAME] Septembr 2025 .pages"
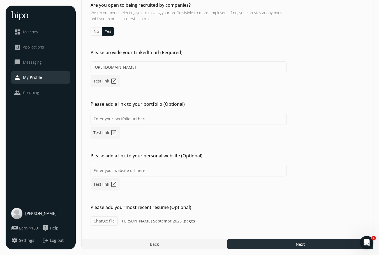
click at [306, 239] on div at bounding box center [300, 244] width 146 height 10
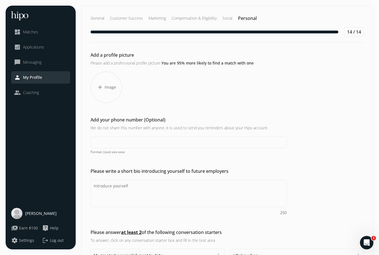
click at [109, 90] on div "add Image" at bounding box center [105, 86] width 31 height 31
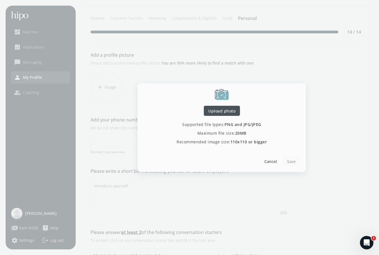
click at [225, 109] on span "Upload photo" at bounding box center [221, 111] width 27 height 6
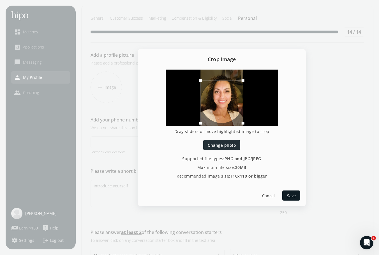
click at [221, 147] on span "Change photo" at bounding box center [222, 145] width 28 height 6
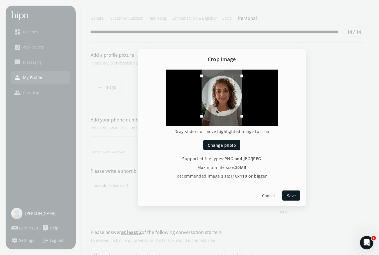
drag, startPoint x: 230, startPoint y: 103, endPoint x: 231, endPoint y: 97, distance: 5.8
click at [231, 97] on div at bounding box center [221, 96] width 40 height 40
click at [289, 194] on span "Save" at bounding box center [291, 195] width 9 height 6
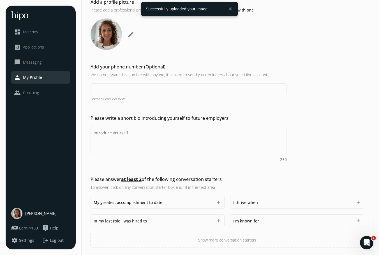
scroll to position [57, 0]
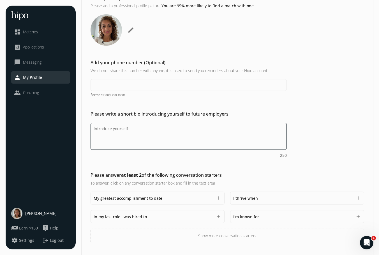
click at [167, 138] on textarea "Do you feel like we missed asking any questions that would improve your profile…" at bounding box center [188, 136] width 196 height 27
paste textarea "[PERSON_NAME] is a Marketing & Event Specialist with over a decade of experienc…"
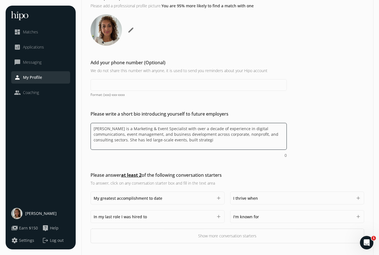
click at [128, 129] on textarea "[PERSON_NAME] is a Marketing & Event Specialist with over a decade of experienc…" at bounding box center [188, 136] width 196 height 27
click at [166, 138] on textarea "[PERSON_NAME] is a Marketing & Event Specialist with over a decade of experienc…" at bounding box center [188, 136] width 196 height 27
paste textarea "10+ years’ experience in digital communications, events, and partnerships acros…"
drag, startPoint x: 129, startPoint y: 128, endPoint x: 60, endPoint y: 124, distance: 69.0
click at [60, 124] on div "menu close dashboard Matches analytics Applications chat_bubble_outline Messagi…" at bounding box center [189, 107] width 367 height 318
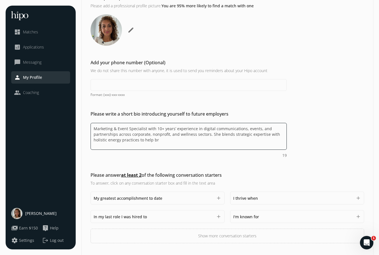
click at [176, 134] on textarea "Marketing & Event Specialist with 10+ years’ experience in digital communicatio…" at bounding box center [188, 136] width 196 height 27
paste textarea "ands and individual"
click at [195, 138] on textarea "Marketing & Event Specialist with 10+ years’ experience in digital communicatio…" at bounding box center [188, 136] width 196 height 27
paste textarea "[PERSON_NAME] is a Marketing & Event Specialist who blends strategic expertise …"
click at [128, 128] on textarea "[PERSON_NAME] is a Marketing & Event Specialist who blends strategic expertise …" at bounding box center [188, 136] width 196 height 27
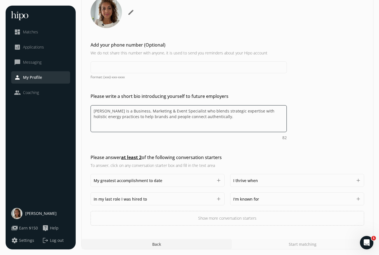
scroll to position [75, 0]
type textarea "[PERSON_NAME] is a Business, Marketing & Event Specialist who blends strategic …"
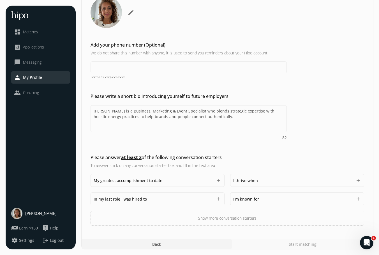
click at [358, 198] on button "add" at bounding box center [358, 199] width 6 height 6
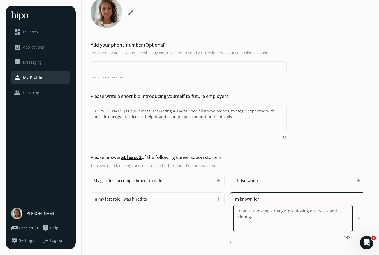
click at [309, 210] on textarea "Creative thinking, strategic positioning o services and offering." at bounding box center [292, 218] width 119 height 27
type textarea "Strategic big picture creative thinking, segment markets to specific offerings,"
click at [357, 178] on button "add" at bounding box center [358, 180] width 6 height 6
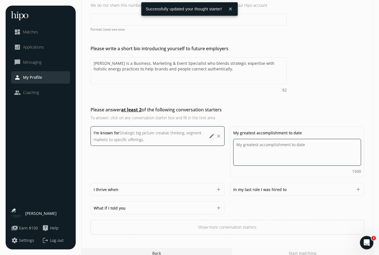
scroll to position [129, 0]
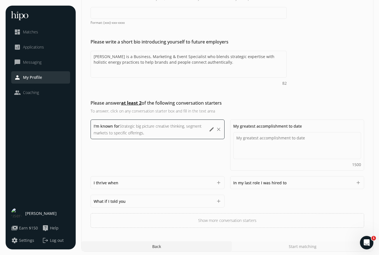
click at [218, 180] on button "add" at bounding box center [219, 183] width 6 height 6
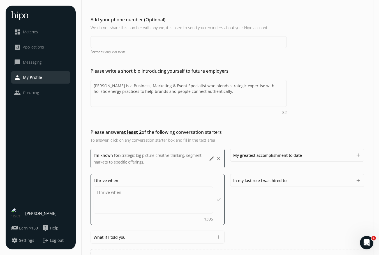
click at [254, 224] on div "I'm known for Strategic big picture creative thinking, segment markets to speci…" at bounding box center [226, 205] width 273 height 115
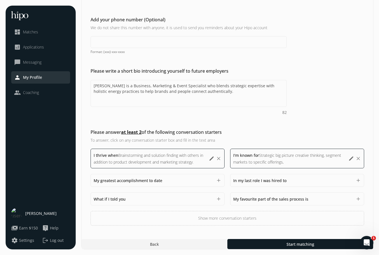
click at [218, 178] on button "add" at bounding box center [219, 180] width 6 height 6
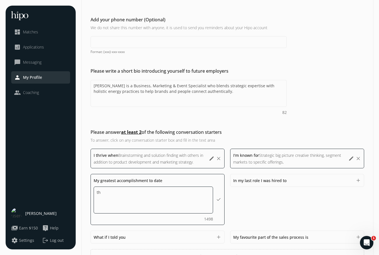
type textarea "t"
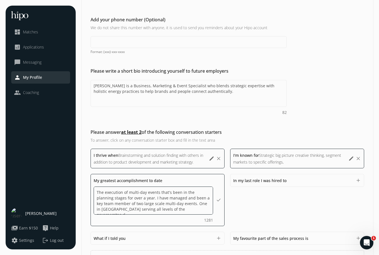
click at [154, 209] on textarea "The execution of multi-day events that's been in the planning stages for over a…" at bounding box center [153, 200] width 119 height 28
click at [156, 209] on textarea "The execution of multi-day events that's been in the planning stages for over a…" at bounding box center [153, 200] width 119 height 28
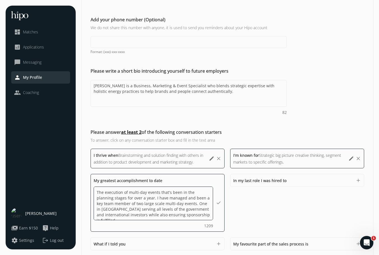
click at [184, 203] on textarea "The execution of multi-day events that's been in the planning stages for over a…" at bounding box center [153, 203] width 119 height 34
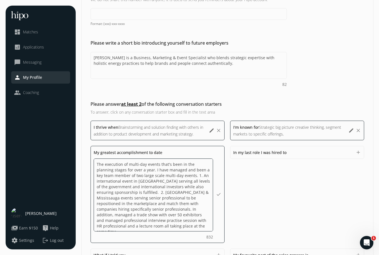
scroll to position [130, 0]
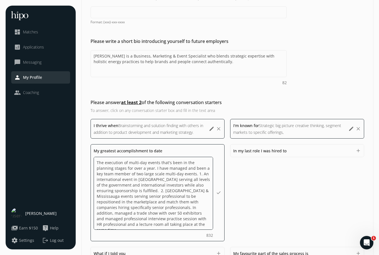
click at [139, 191] on textarea "The execution of multi-day events that's been in the planning stages for over a…" at bounding box center [153, 193] width 119 height 73
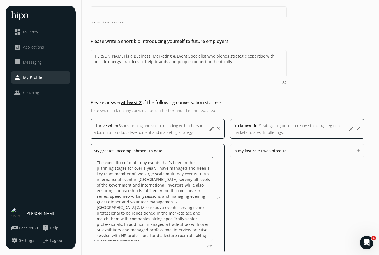
type textarea "The execution of multi-day events that's been in the planning stages for over a…"
click at [179, 236] on textarea "The execution of multi-day events that's been in the planning stages for over a…" at bounding box center [153, 216] width 119 height 118
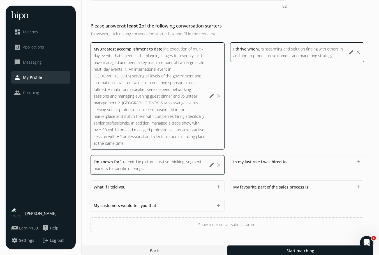
scroll to position [206, 0]
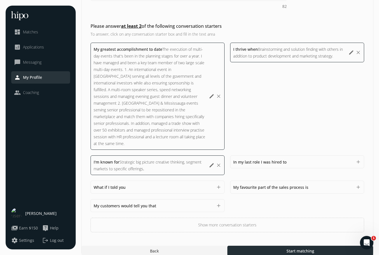
click at [275, 245] on div at bounding box center [300, 250] width 146 height 10
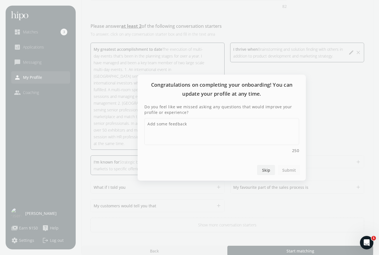
click at [265, 169] on span "Skip" at bounding box center [266, 170] width 8 height 6
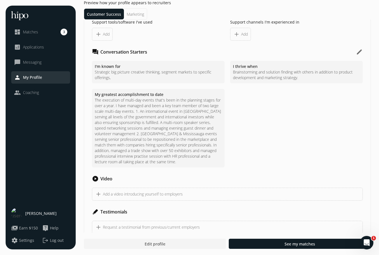
scroll to position [607, 0]
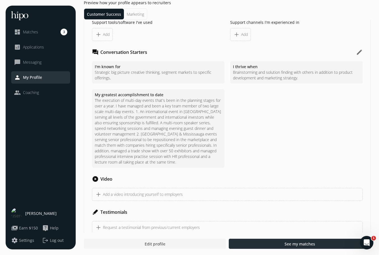
click at [295, 244] on span "See my matches" at bounding box center [299, 244] width 31 height 6
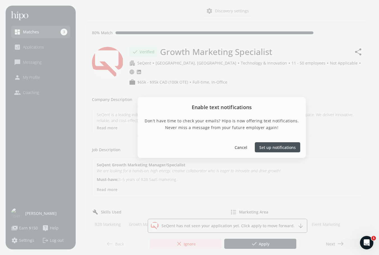
click at [272, 146] on span "Set up notifications" at bounding box center [277, 147] width 36 height 6
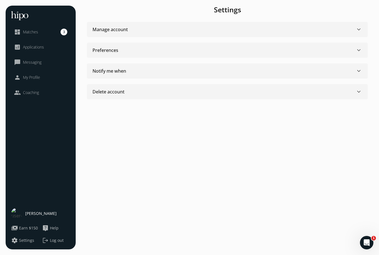
click at [282, 29] on div "Manage account keyboard_arrow_down" at bounding box center [226, 29] width 269 height 7
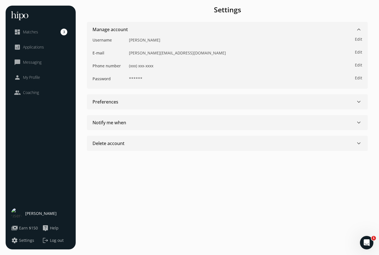
click at [267, 103] on div "Preferences keyboard_arrow_down" at bounding box center [226, 101] width 269 height 7
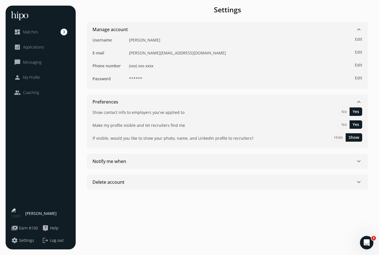
click at [254, 159] on div "Notify me when keyboard_arrow_down" at bounding box center [226, 161] width 269 height 7
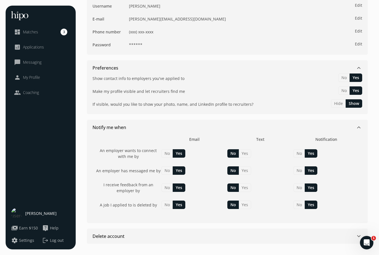
scroll to position [34, 0]
click at [36, 30] on span "Matches" at bounding box center [30, 32] width 15 height 6
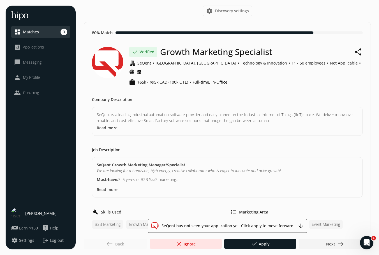
click at [106, 125] on button "Read more" at bounding box center [107, 128] width 21 height 6
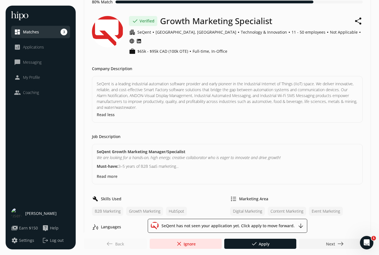
scroll to position [31, 0]
click at [335, 245] on span "Next east" at bounding box center [335, 243] width 18 height 7
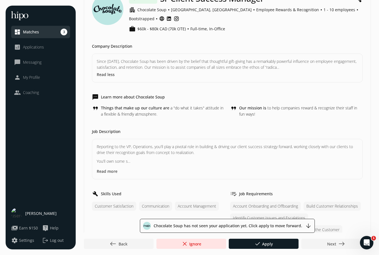
scroll to position [59, 0]
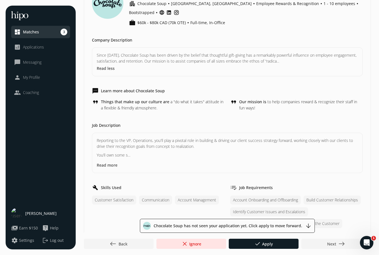
click at [108, 162] on button "Read more" at bounding box center [107, 165] width 21 height 6
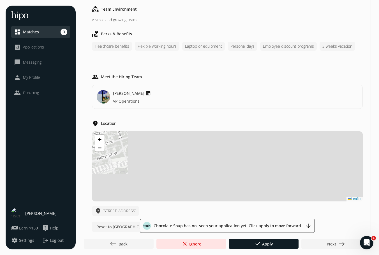
scroll to position [478, 0]
click at [333, 242] on span "Next east" at bounding box center [336, 243] width 18 height 7
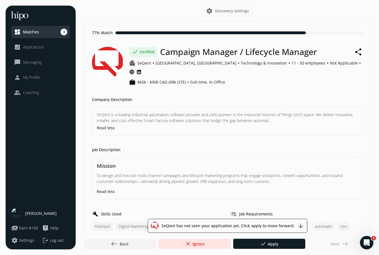
scroll to position [0, 0]
